Goal: Task Accomplishment & Management: Use online tool/utility

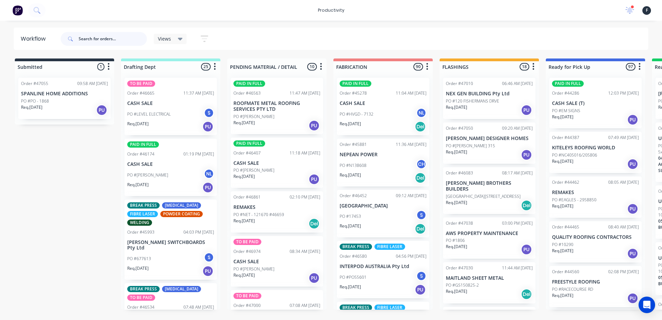
click at [113, 43] on input "text" at bounding box center [113, 39] width 68 height 14
click at [78, 97] on div "Order #47055 09:58 AM 18/08/25 SPANLINE HOME ADDITIONS PO #PO - 1868 Req. 18/08…" at bounding box center [64, 98] width 92 height 41
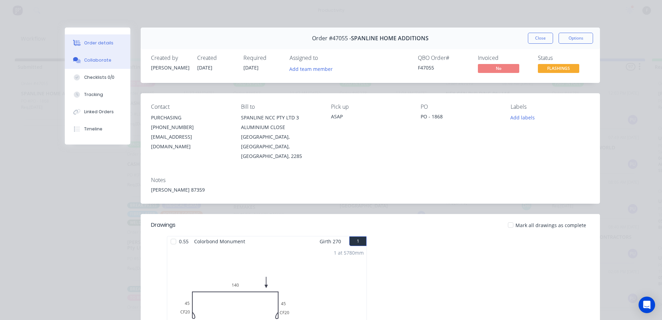
click at [99, 55] on button "Collaborate" at bounding box center [97, 60] width 65 height 17
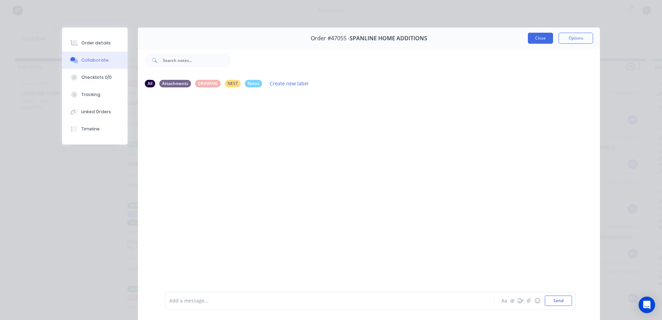
click at [540, 41] on button "Close" at bounding box center [540, 38] width 25 height 11
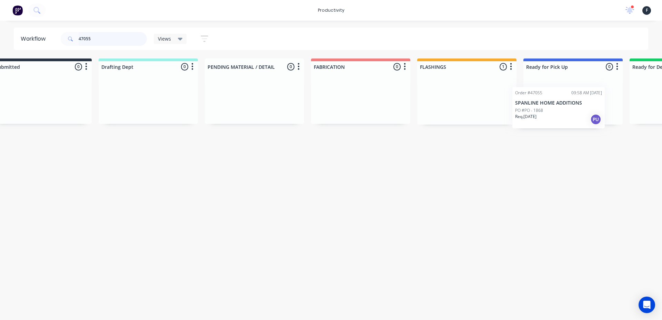
drag, startPoint x: 544, startPoint y: 100, endPoint x: 565, endPoint y: 99, distance: 21.4
click at [565, 99] on div "Submitted 0 Sort By Created date Required date Order number Customer name Most …" at bounding box center [546, 92] width 1149 height 66
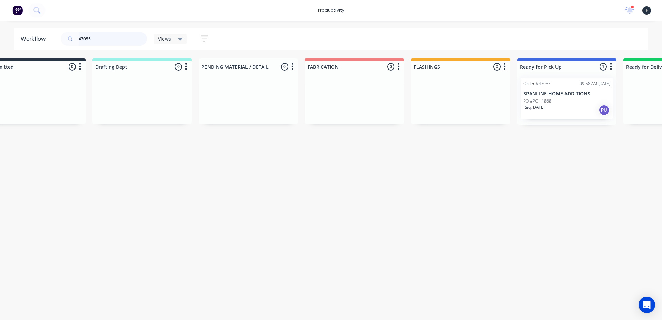
type input "47055"
click at [550, 98] on p "PO #PO - 1868" at bounding box center [537, 101] width 28 height 6
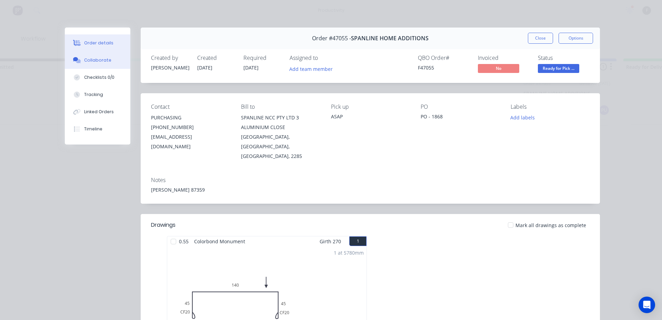
click at [102, 54] on button "Collaborate" at bounding box center [97, 60] width 65 height 17
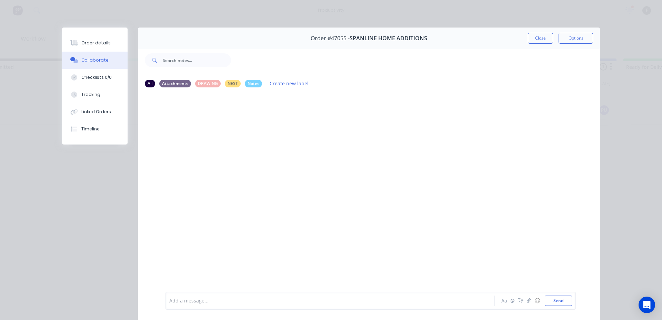
click at [255, 301] on div at bounding box center [321, 301] width 302 height 7
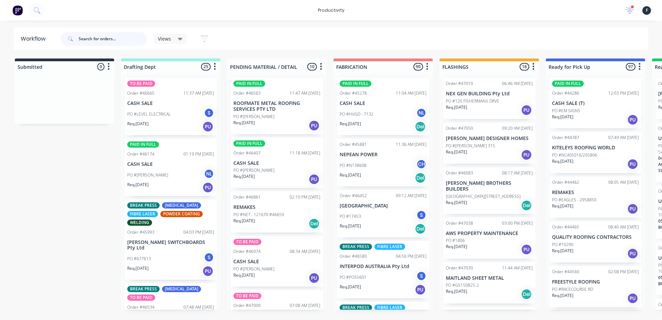
click at [112, 43] on input "text" at bounding box center [113, 39] width 68 height 14
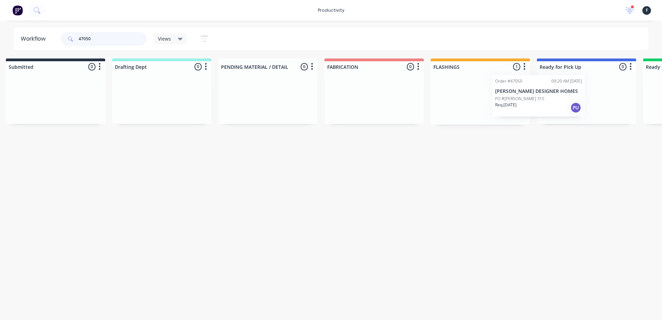
drag, startPoint x: 496, startPoint y: 105, endPoint x: 562, endPoint y: 103, distance: 66.6
click at [562, 103] on div "Submitted 0 Sort By Created date Required date Order number Customer name Most …" at bounding box center [560, 92] width 1149 height 66
type input "47050"
click at [579, 100] on div at bounding box center [584, 98] width 99 height 52
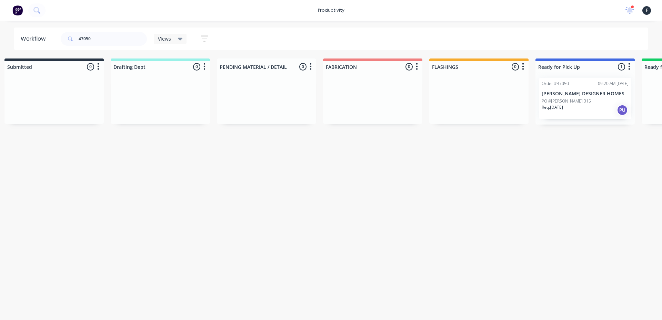
click at [580, 100] on div "PO #[PERSON_NAME] 315" at bounding box center [584, 101] width 87 height 6
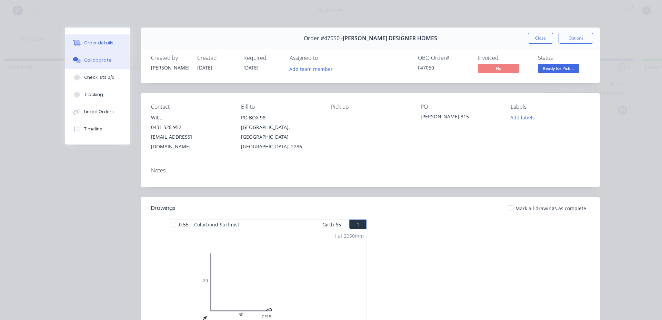
click at [109, 61] on button "Collaborate" at bounding box center [97, 60] width 65 height 17
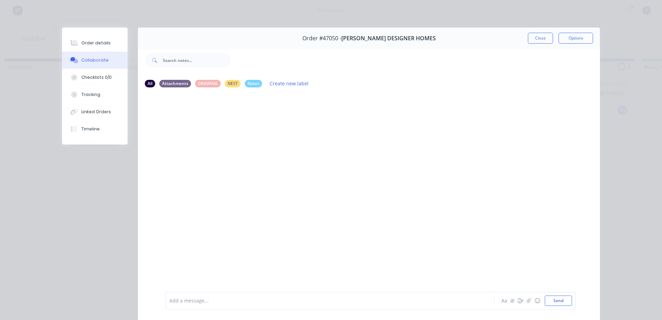
click at [293, 295] on div "Add a message... Aa @ ☺ Send" at bounding box center [370, 301] width 410 height 18
click at [314, 297] on div "Add a message..." at bounding box center [320, 301] width 302 height 10
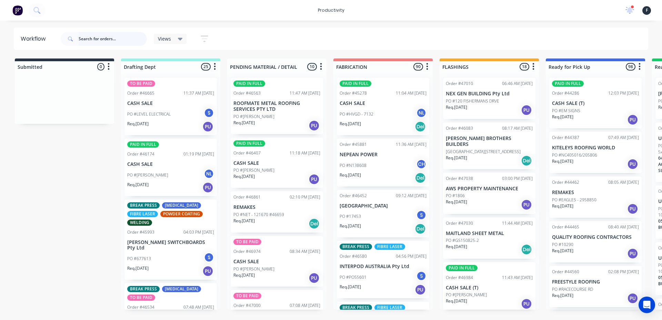
click at [120, 35] on input "text" at bounding box center [113, 39] width 68 height 14
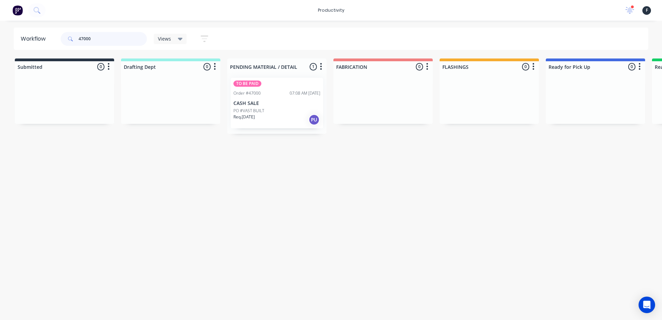
type input "47000"
click at [283, 113] on div "PO #VAST BUILT" at bounding box center [276, 111] width 87 height 6
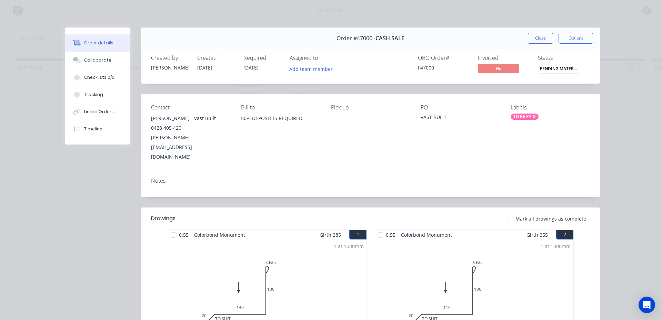
click at [184, 240] on div "1 at 1000mm Total lm 1m" at bounding box center [266, 292] width 199 height 105
click at [169, 228] on div at bounding box center [173, 235] width 14 height 14
drag, startPoint x: 377, startPoint y: 215, endPoint x: 378, endPoint y: 204, distance: 11.4
click at [378, 228] on div at bounding box center [380, 235] width 14 height 14
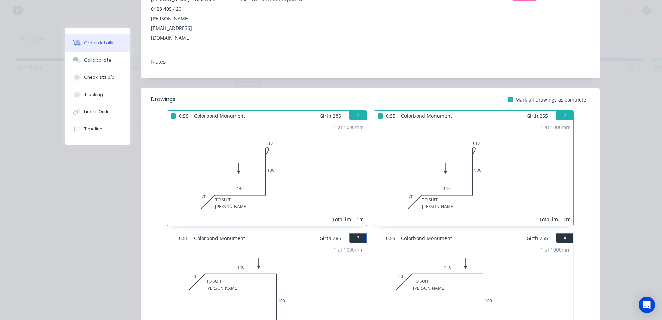
scroll to position [138, 0]
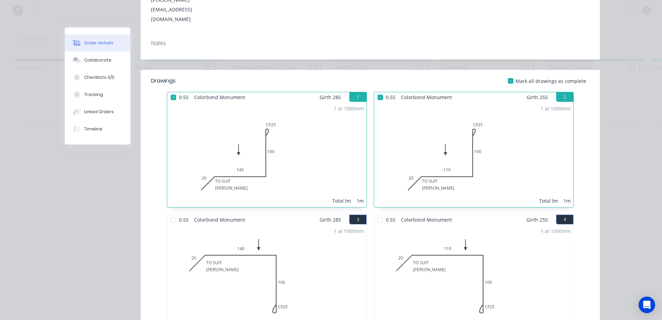
click at [170, 213] on div at bounding box center [173, 220] width 14 height 14
click at [377, 213] on div at bounding box center [380, 220] width 14 height 14
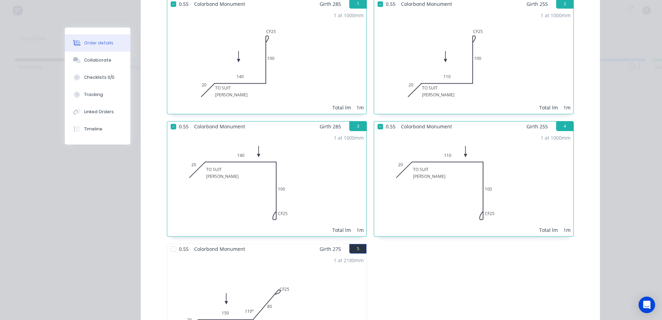
scroll to position [345, 0]
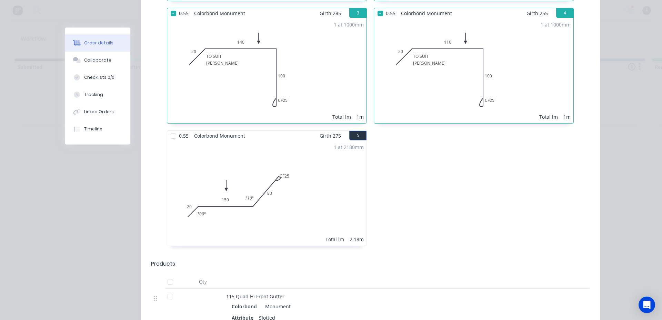
click at [184, 131] on span "0.55" at bounding box center [183, 136] width 15 height 10
click at [171, 129] on div at bounding box center [173, 136] width 14 height 14
click at [110, 66] on button "Collaborate" at bounding box center [97, 60] width 65 height 17
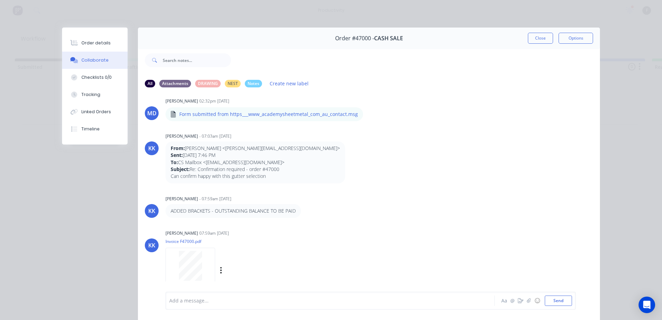
scroll to position [37, 0]
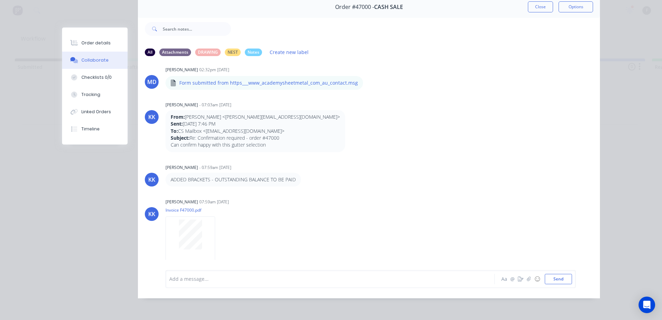
click at [310, 274] on div "Add a message... Aa @ ☺ Send" at bounding box center [370, 280] width 410 height 18
click at [311, 279] on div at bounding box center [321, 279] width 302 height 7
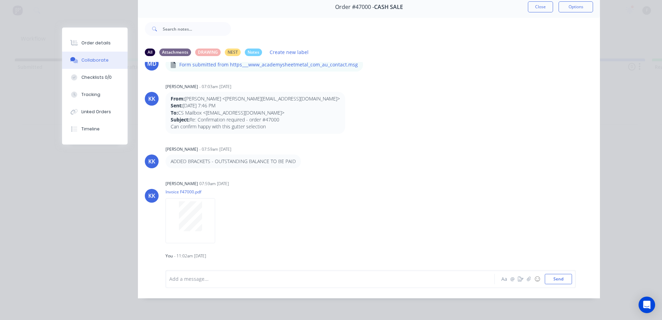
scroll to position [70, 0]
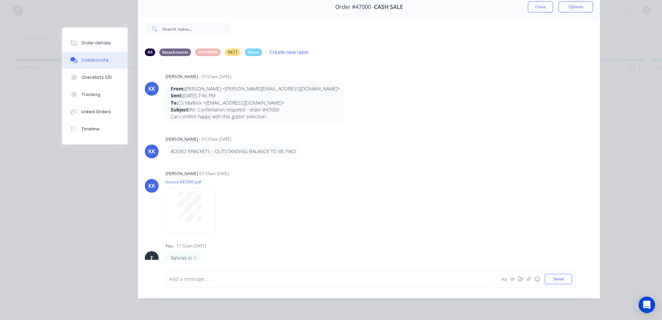
click at [536, 6] on button "Close" at bounding box center [540, 6] width 25 height 11
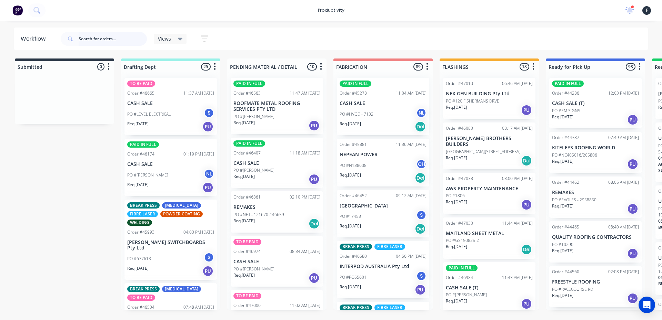
click at [125, 36] on input "text" at bounding box center [113, 39] width 68 height 14
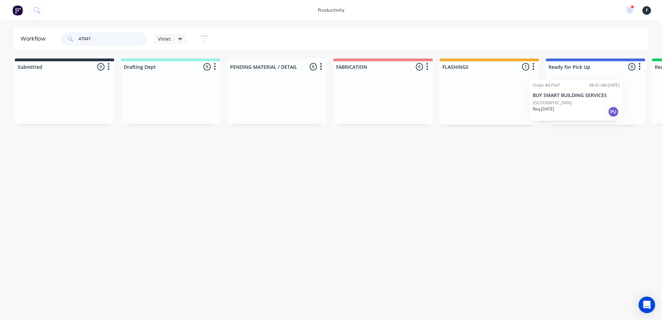
scroll to position [0, 44]
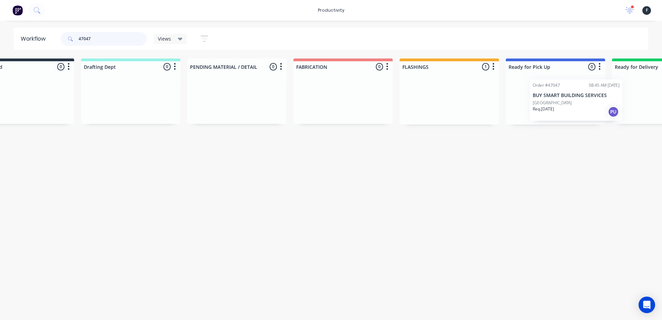
drag, startPoint x: 462, startPoint y: 95, endPoint x: 557, endPoint y: 97, distance: 94.8
click at [557, 97] on div "Submitted 0 Sort By Created date Required date Order number Customer name Most …" at bounding box center [527, 92] width 1149 height 66
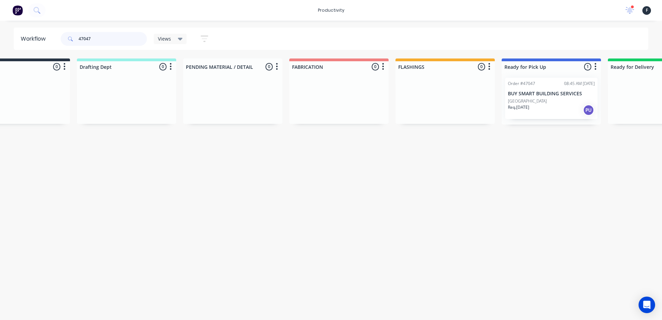
type input "47047"
click at [545, 98] on p "[GEOGRAPHIC_DATA]" at bounding box center [527, 101] width 39 height 6
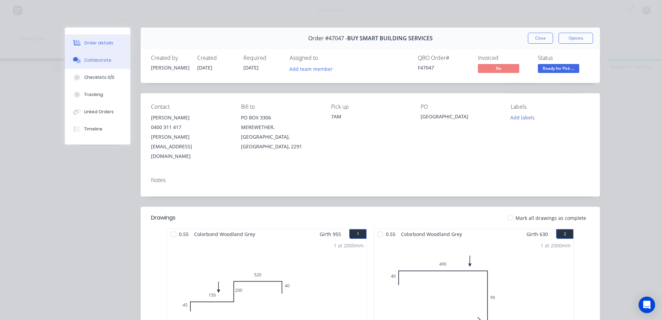
click at [91, 64] on button "Collaborate" at bounding box center [97, 60] width 65 height 17
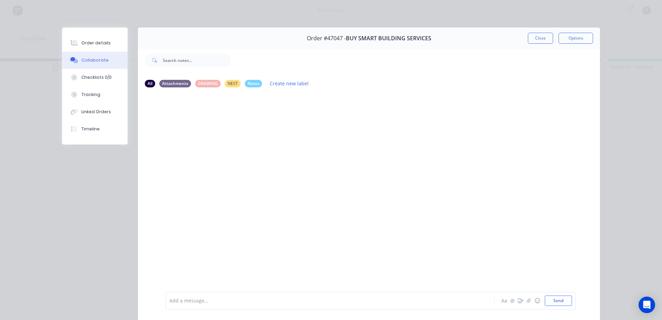
click at [244, 300] on div at bounding box center [321, 301] width 302 height 7
